Goal: Task Accomplishment & Management: Manage account settings

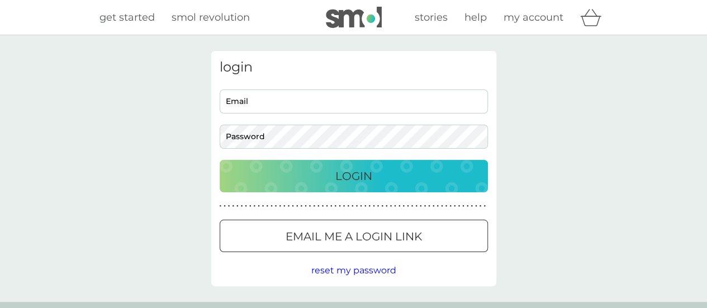
type input "[EMAIL_ADDRESS][DOMAIN_NAME]"
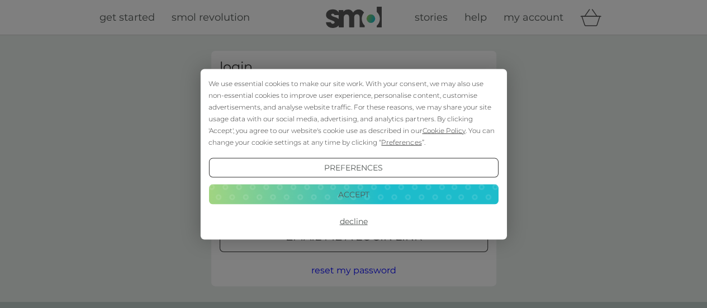
click at [358, 221] on button "Decline" at bounding box center [354, 221] width 290 height 20
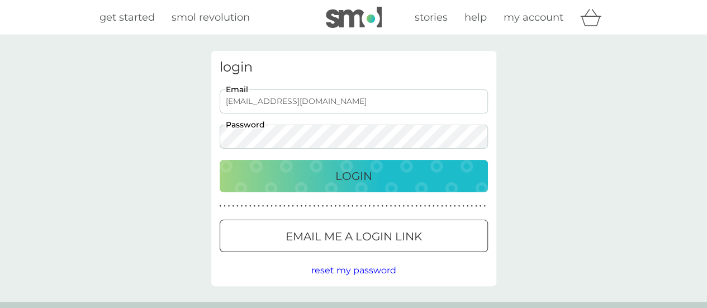
click at [348, 169] on p "Login" at bounding box center [353, 176] width 37 height 18
type input "annemarieberggreen@yahoo.co.uk"
click at [367, 174] on p "Login" at bounding box center [353, 176] width 37 height 18
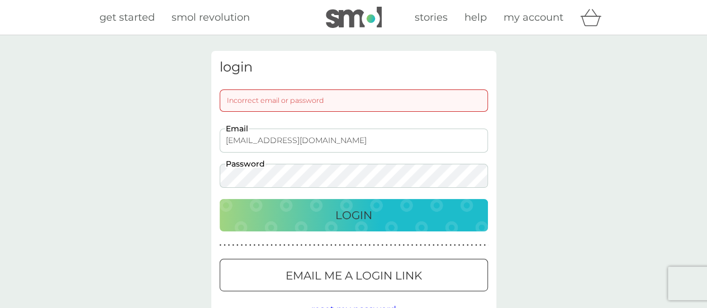
click at [195, 171] on div "login Incorrect email or password annemarieberggreen@yahoo.co.uk Email Password…" at bounding box center [353, 188] width 707 height 306
click at [253, 212] on div "Login" at bounding box center [354, 215] width 246 height 18
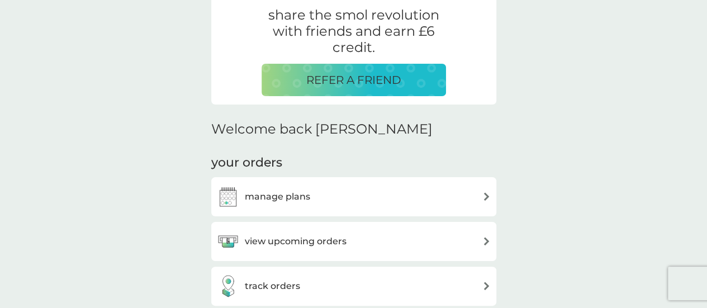
scroll to position [280, 0]
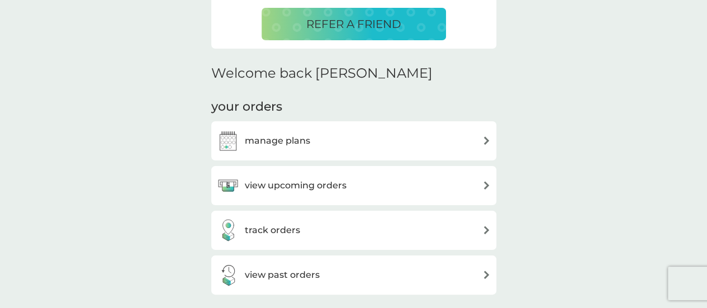
click at [314, 186] on h3 "view upcoming orders" at bounding box center [296, 185] width 102 height 15
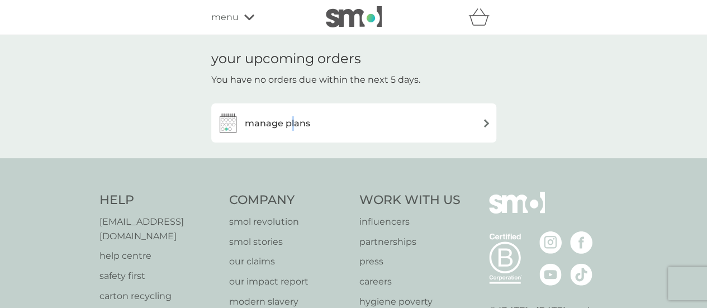
click at [292, 119] on h3 "manage plans" at bounding box center [277, 123] width 65 height 15
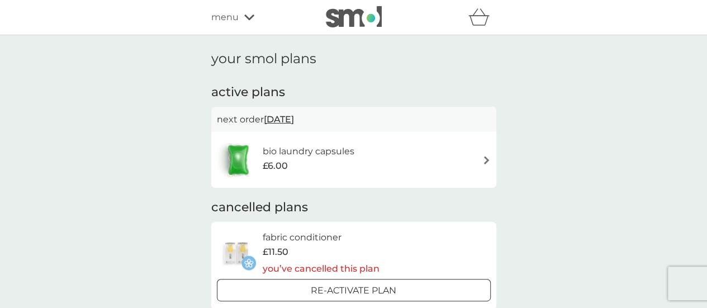
click at [294, 118] on span "[DATE]" at bounding box center [279, 119] width 30 height 22
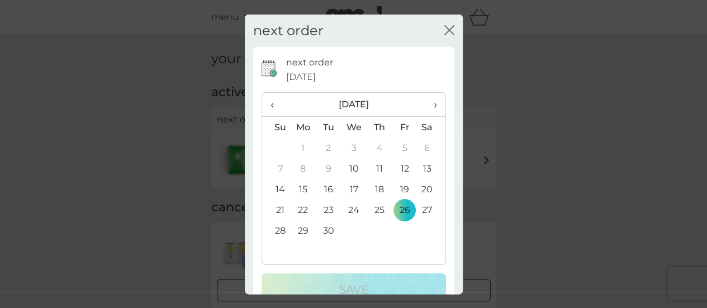
scroll to position [27, 0]
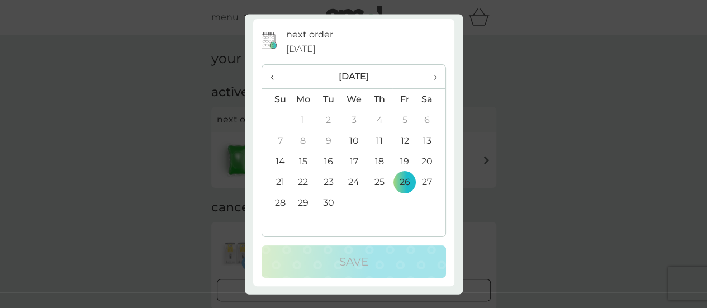
drag, startPoint x: 350, startPoint y: 139, endPoint x: 356, endPoint y: 148, distance: 10.9
click at [350, 139] on td "10" at bounding box center [354, 141] width 26 height 21
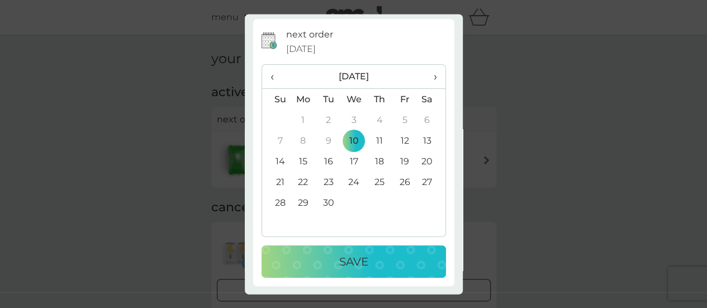
click at [353, 255] on p "Save" at bounding box center [353, 262] width 29 height 18
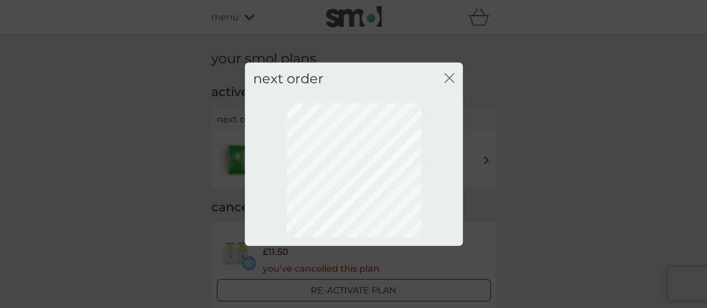
scroll to position [0, 0]
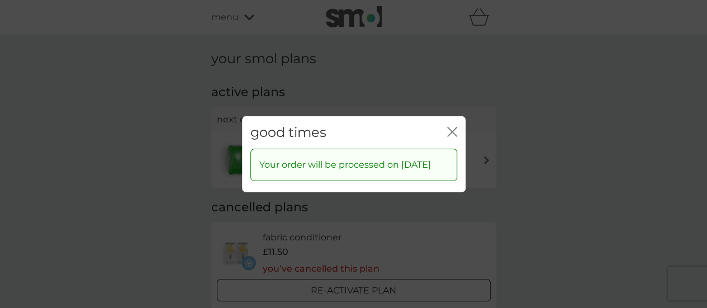
click at [453, 126] on icon "close" at bounding box center [452, 131] width 10 height 10
